Goal: Check status: Check status

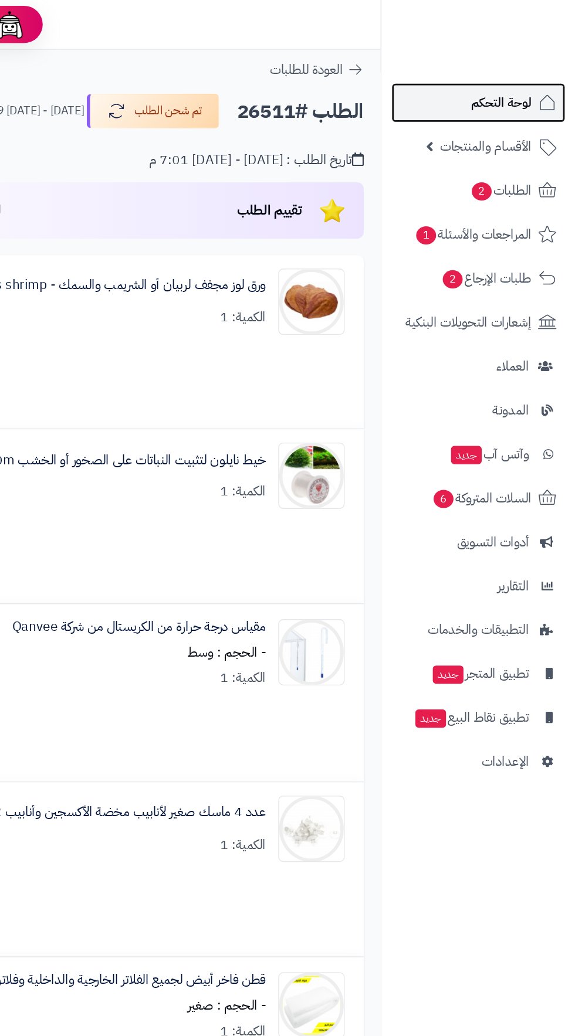
click at [501, 68] on span "لوحة التحكم" at bounding box center [522, 73] width 43 height 16
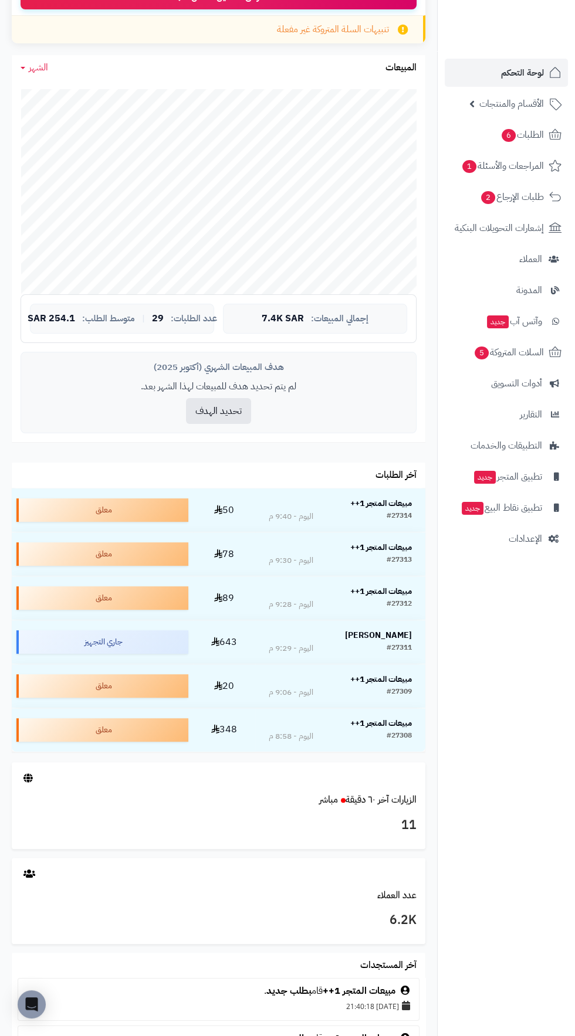
scroll to position [272, 0]
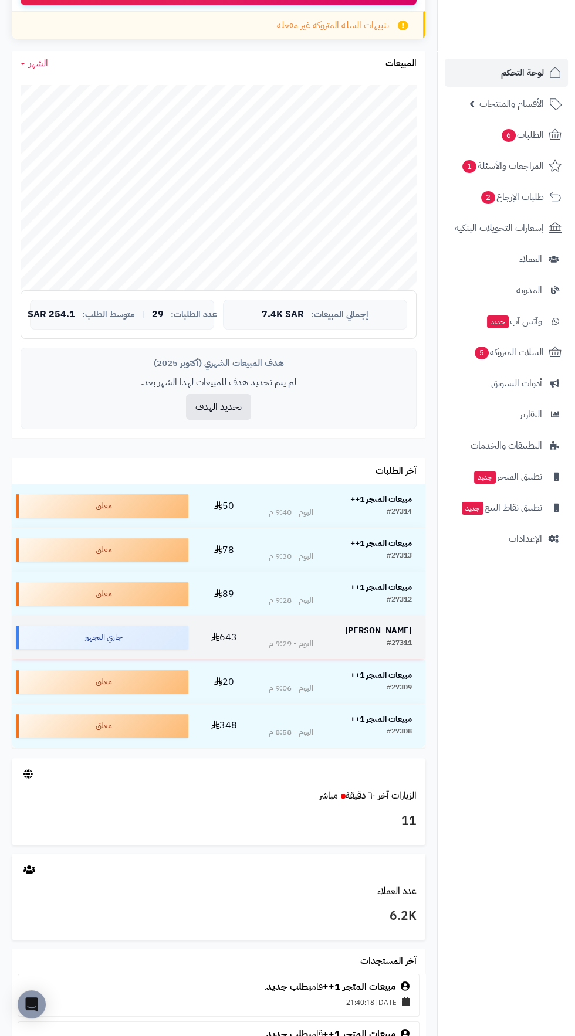
click at [408, 620] on td "[PERSON_NAME] #27311 اليوم - 9:29 م" at bounding box center [340, 637] width 170 height 43
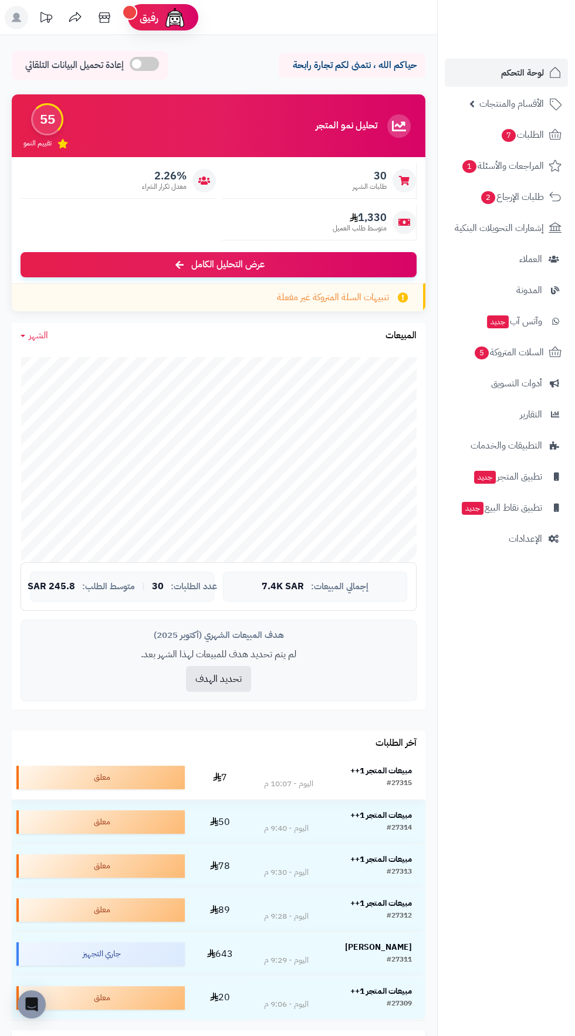
click at [391, 765] on strong "مبيعات المتجر 1++" at bounding box center [381, 771] width 62 height 12
